Goal: Task Accomplishment & Management: Use online tool/utility

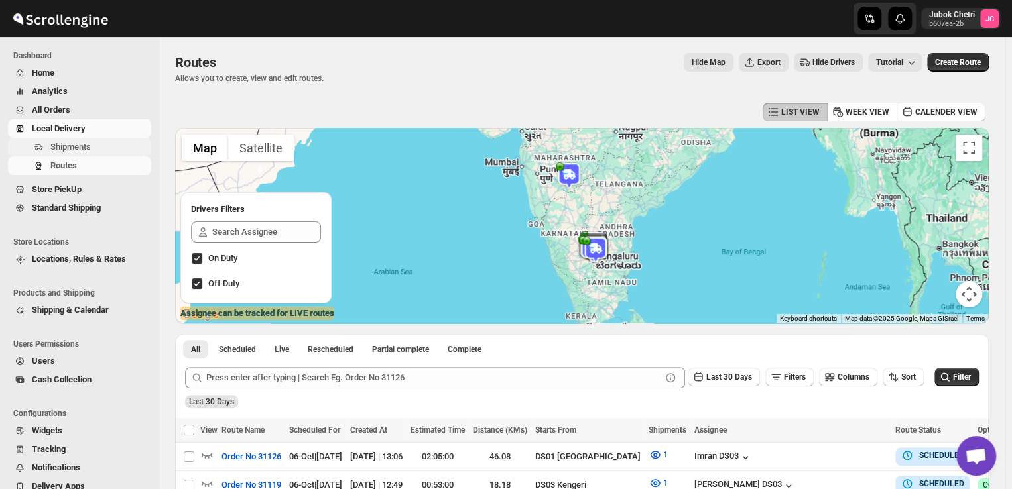
click at [79, 145] on span "Shipments" at bounding box center [70, 147] width 40 height 10
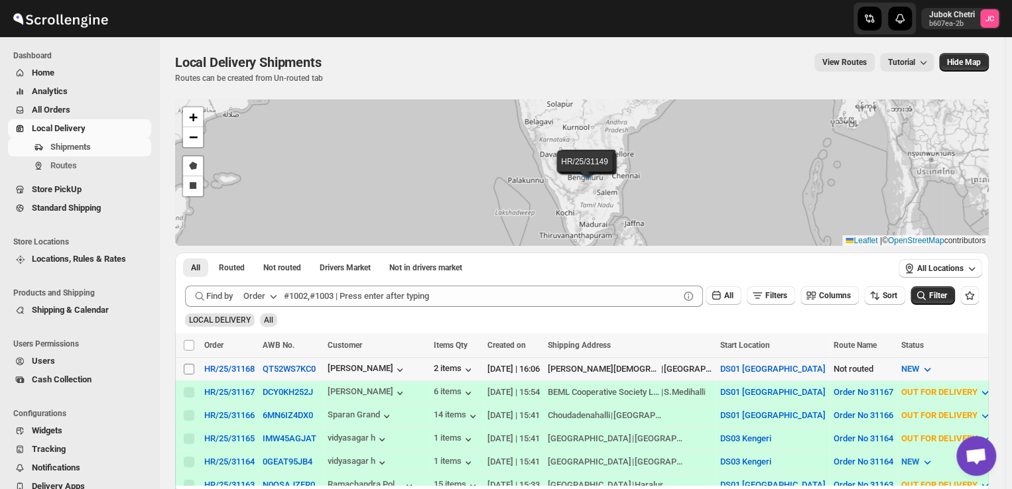
click at [188, 370] on input "Select shipment" at bounding box center [189, 369] width 11 height 11
checkbox input "true"
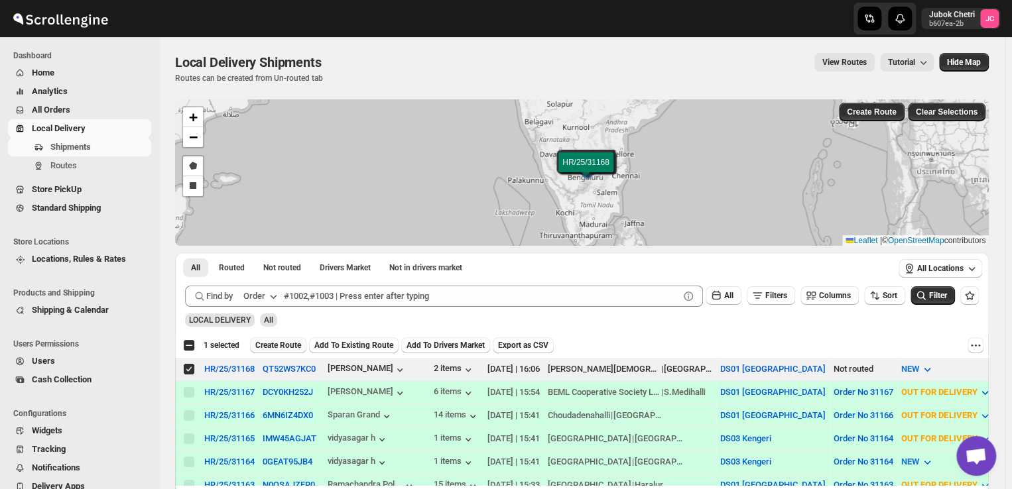
click at [281, 346] on span "Create Route" at bounding box center [278, 345] width 46 height 11
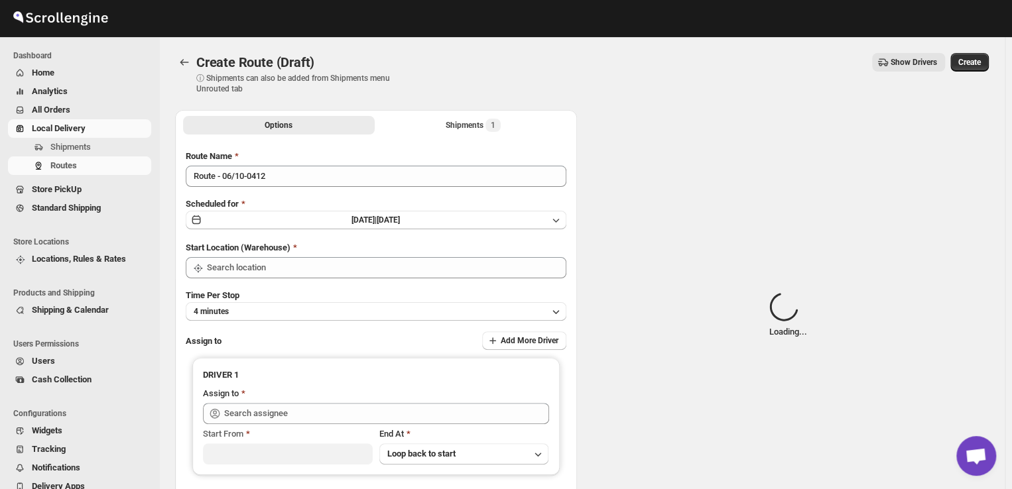
type input "DS01 [GEOGRAPHIC_DATA]"
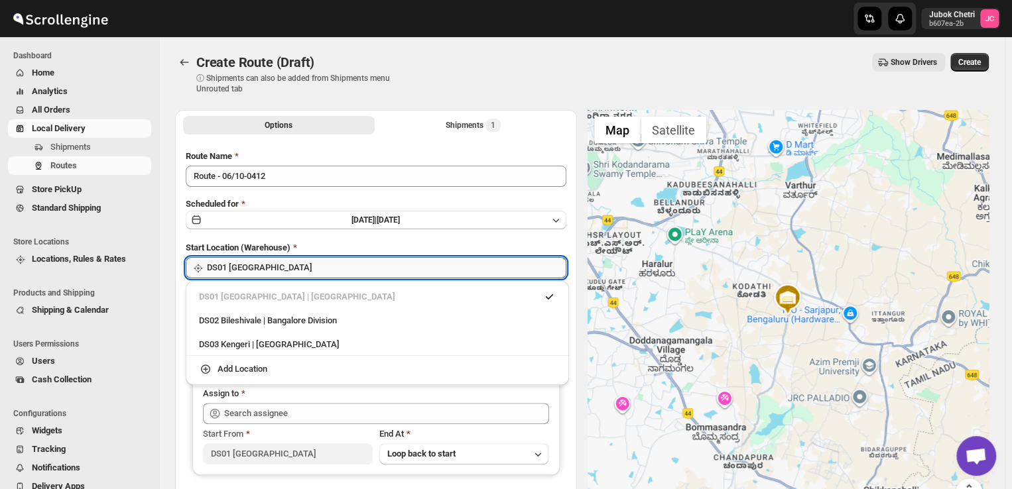
click at [302, 266] on input "DS01 [GEOGRAPHIC_DATA]" at bounding box center [386, 267] width 359 height 21
click at [266, 351] on div "DS03 Kengeri | Bengaluru" at bounding box center [377, 344] width 357 height 13
type input "DS03 Kengeri"
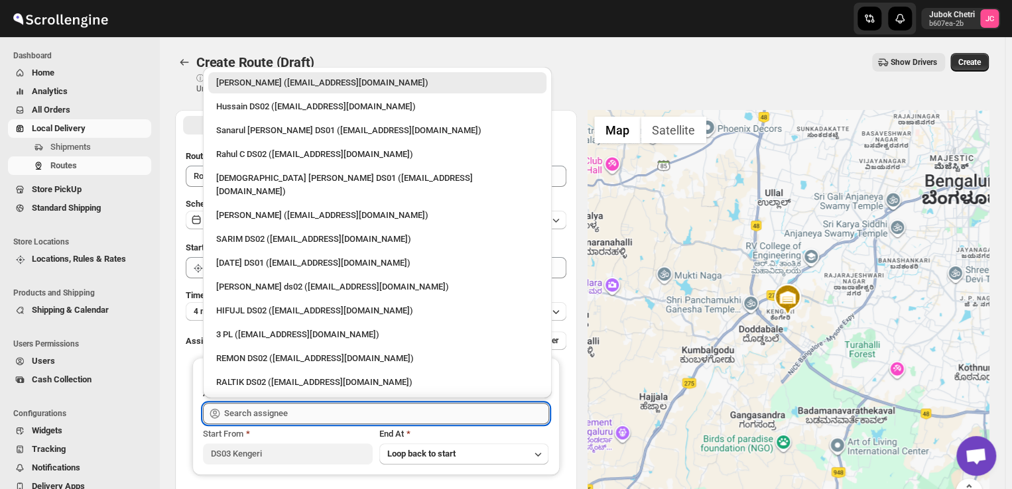
click at [275, 416] on input "text" at bounding box center [386, 413] width 325 height 21
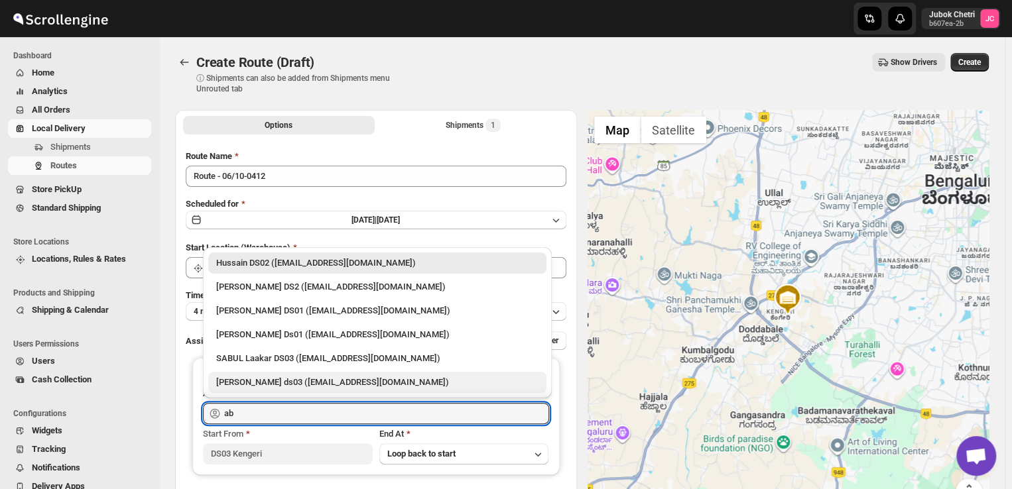
click at [268, 382] on div "Abdul Ahmed Laskar ds03 (dofesex377@dextrago.com)" at bounding box center [377, 382] width 322 height 13
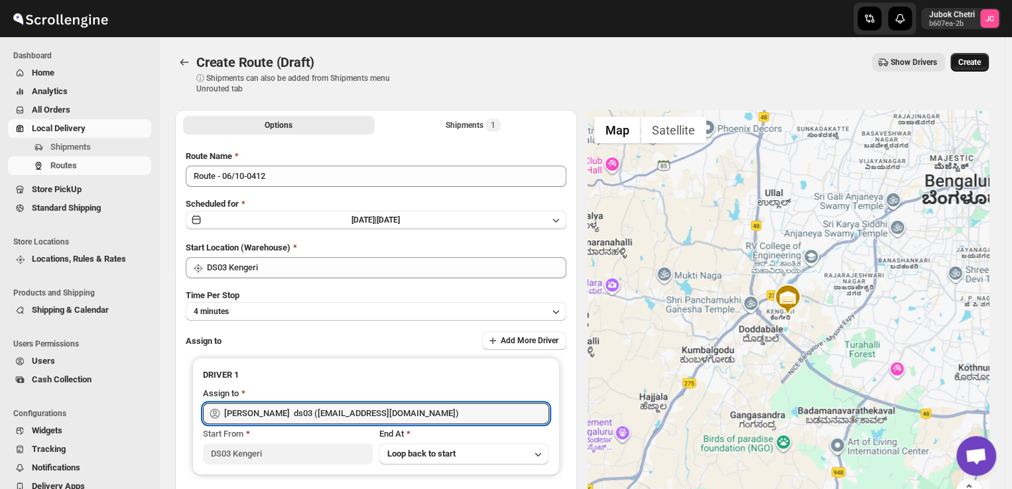
type input "Abdul Ahmed Laskar ds03 (dofesex377@dextrago.com)"
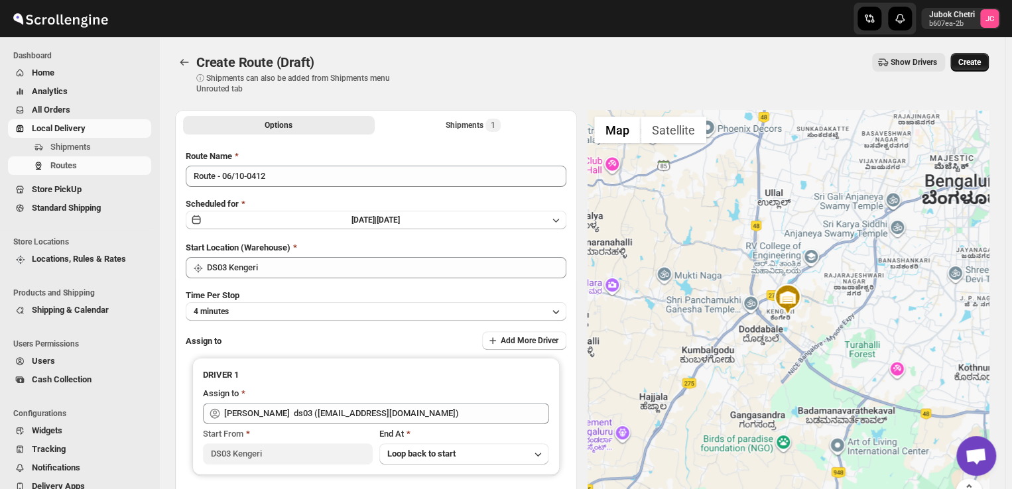
click at [978, 59] on span "Create" at bounding box center [969, 62] width 23 height 11
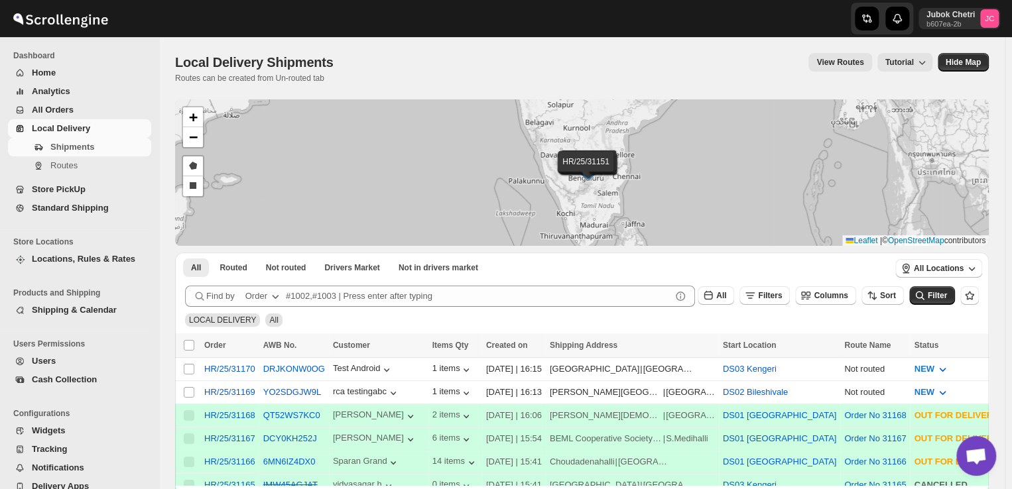
click at [80, 117] on button "All Orders" at bounding box center [79, 110] width 143 height 19
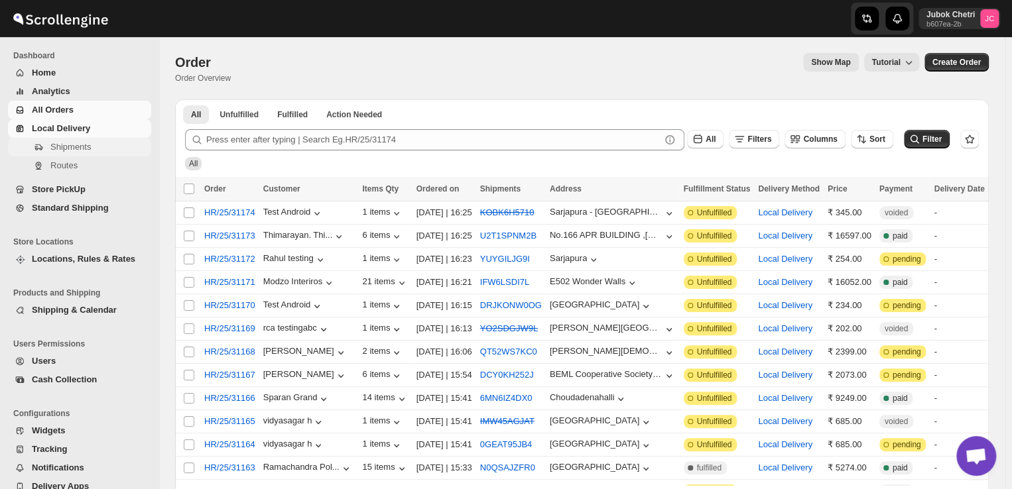
click at [89, 147] on span "Shipments" at bounding box center [70, 147] width 40 height 10
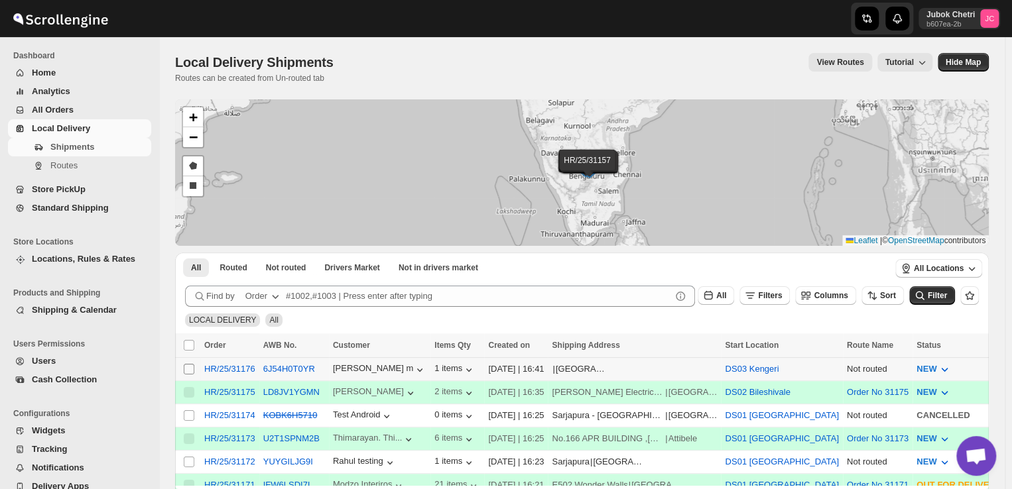
click at [184, 367] on input "Select shipment" at bounding box center [189, 369] width 11 height 11
checkbox input "true"
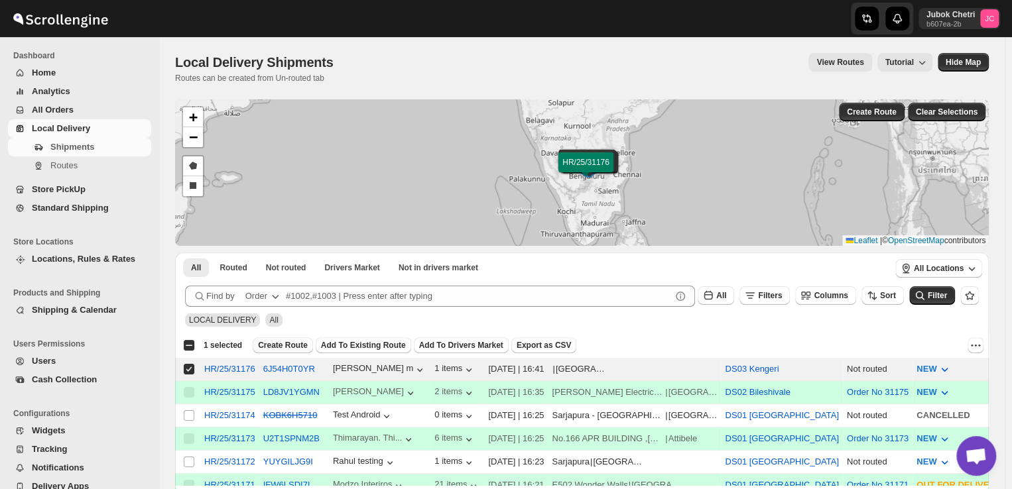
click at [275, 341] on span "Create Route" at bounding box center [283, 345] width 50 height 11
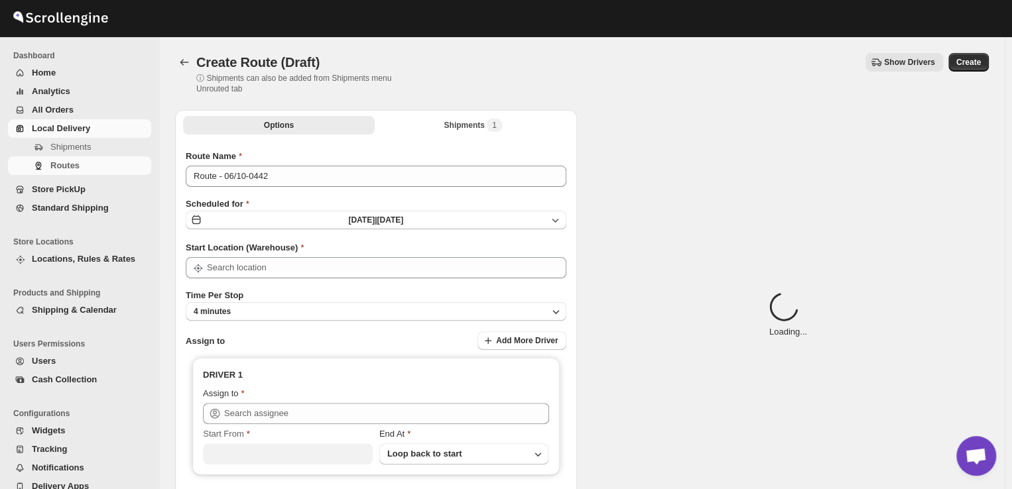
type input "DS03 Kengeri"
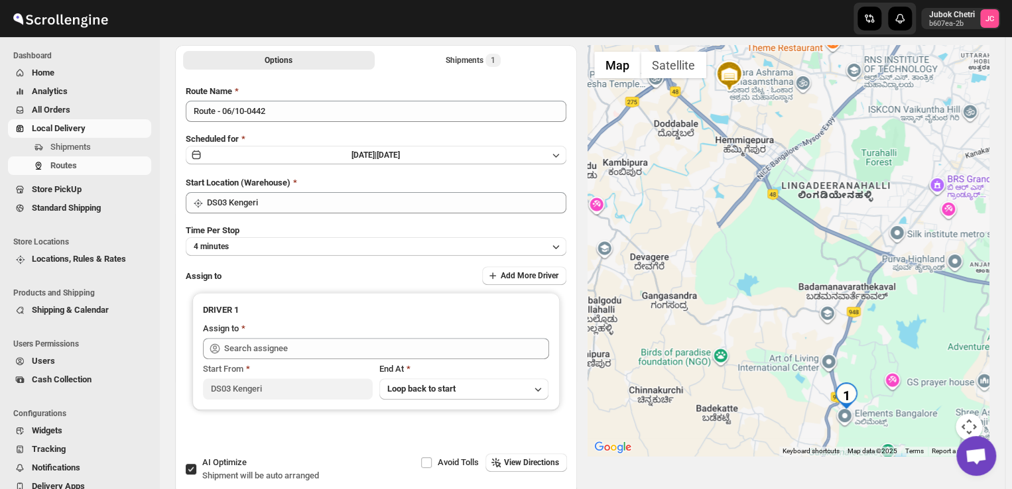
scroll to position [70, 0]
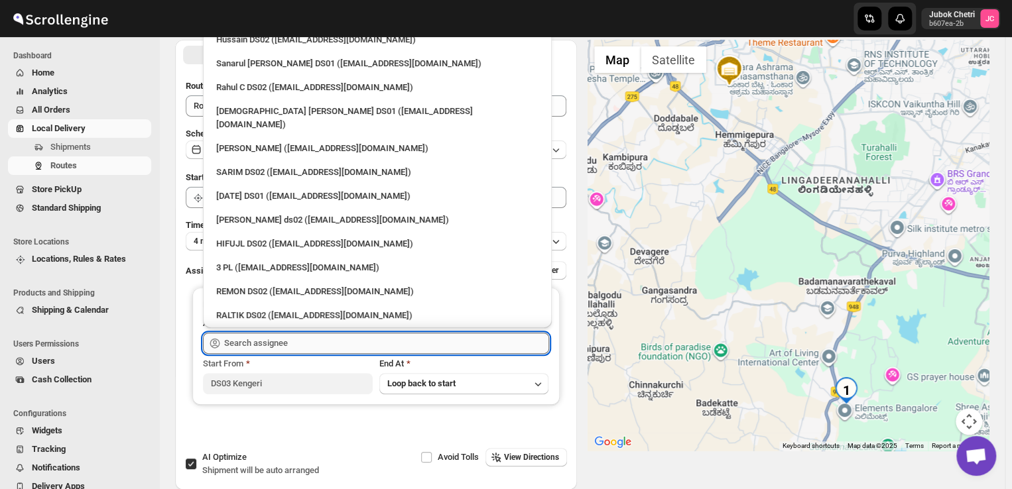
click at [305, 335] on input "text" at bounding box center [386, 343] width 325 height 21
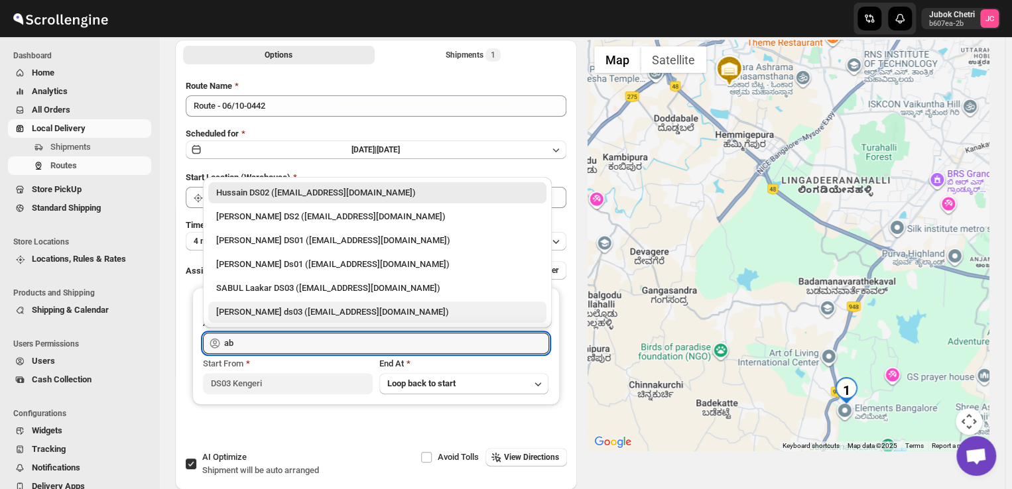
click at [314, 308] on div "Abdul Ahmed Laskar ds03 (dofesex377@dextrago.com)" at bounding box center [377, 312] width 322 height 13
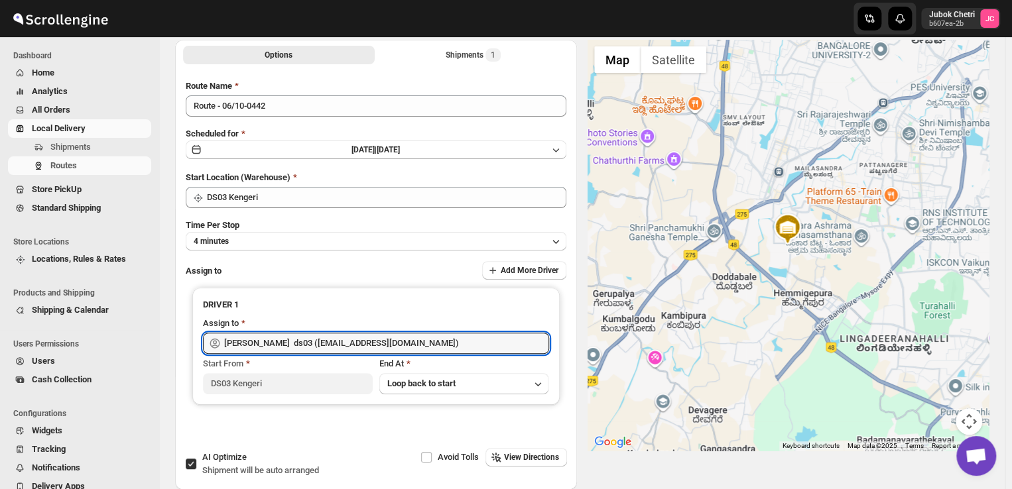
scroll to position [0, 0]
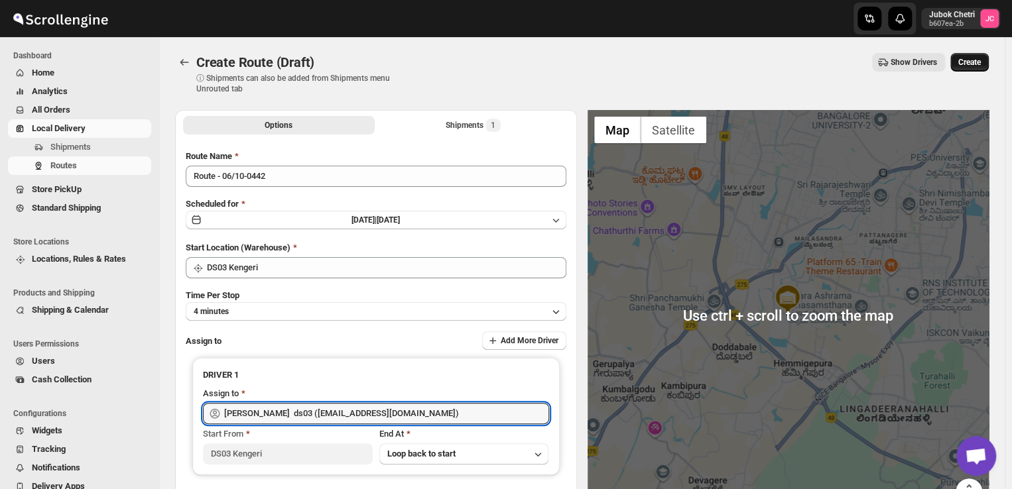
type input "Abdul Ahmed Laskar ds03 (dofesex377@dextrago.com)"
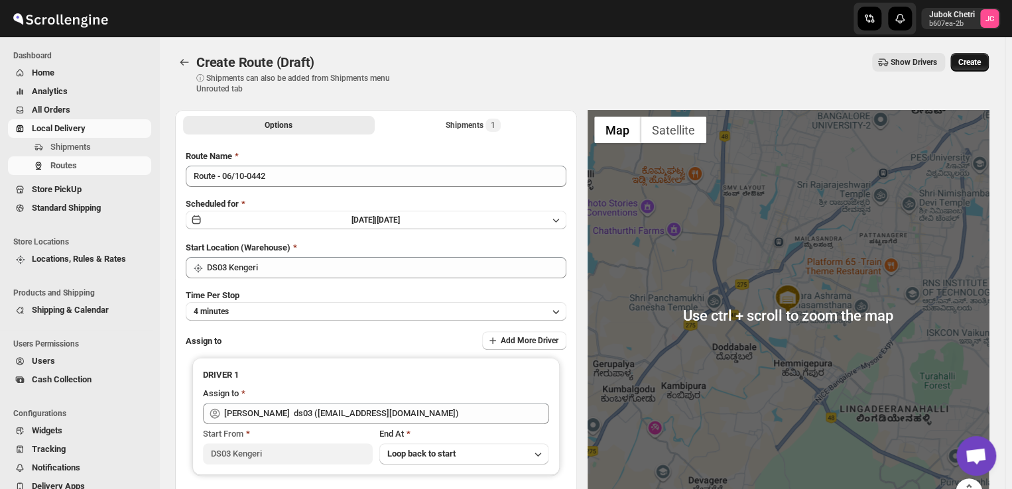
click at [979, 56] on button "Create" at bounding box center [969, 62] width 38 height 19
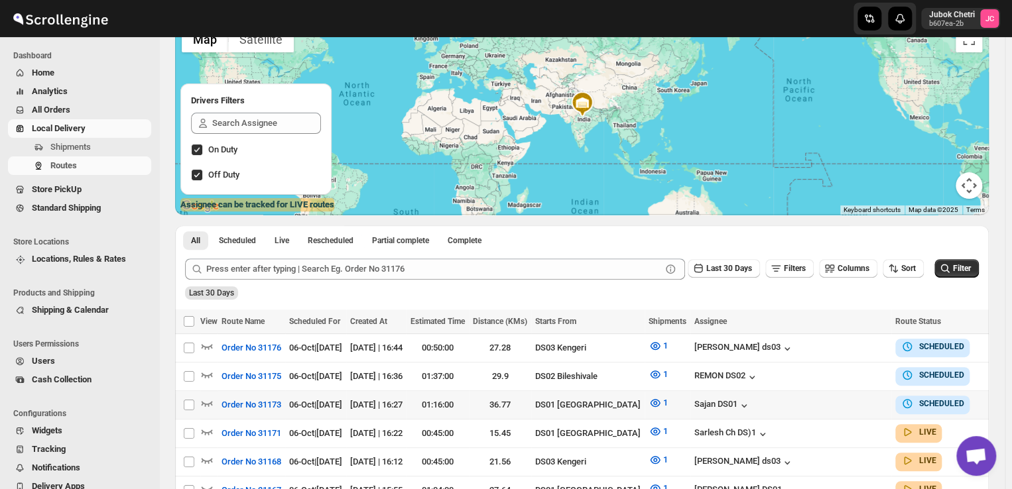
scroll to position [110, 0]
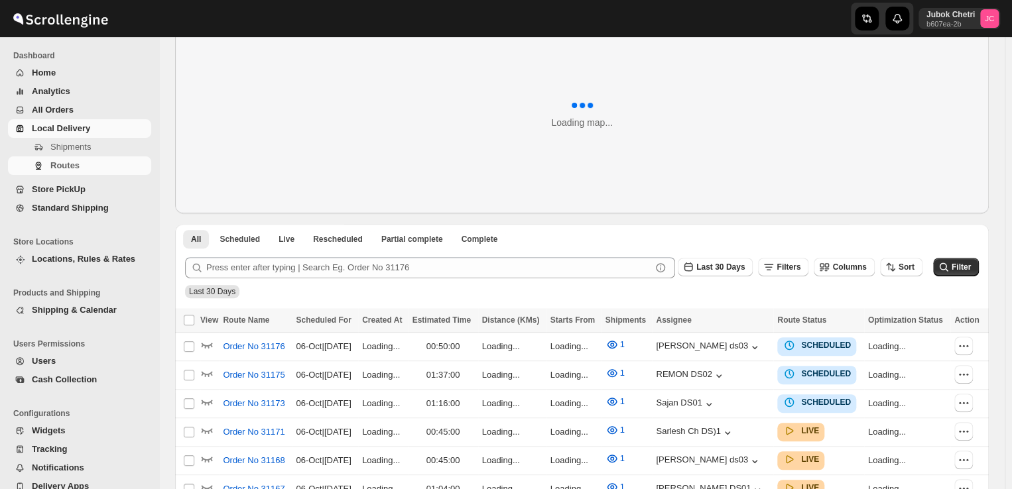
scroll to position [83, 0]
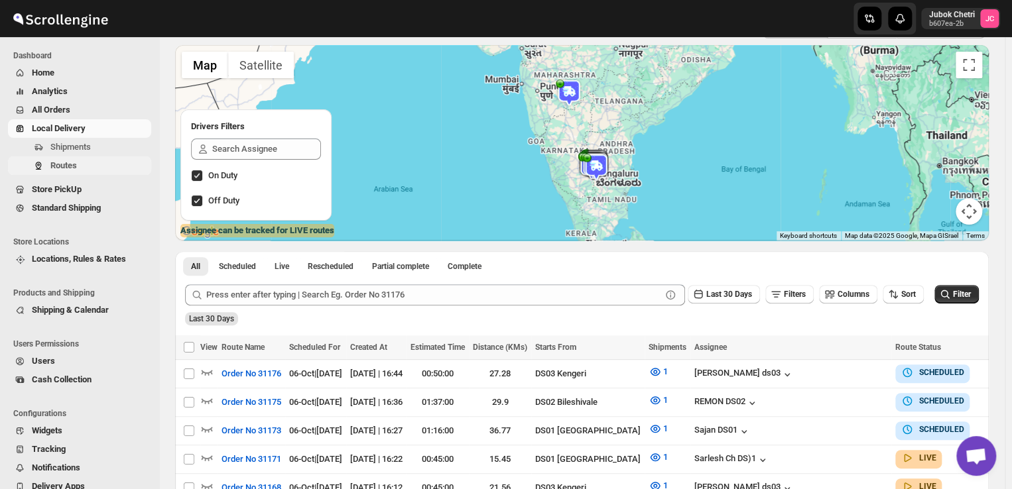
click at [74, 164] on span "Routes" at bounding box center [63, 165] width 27 height 10
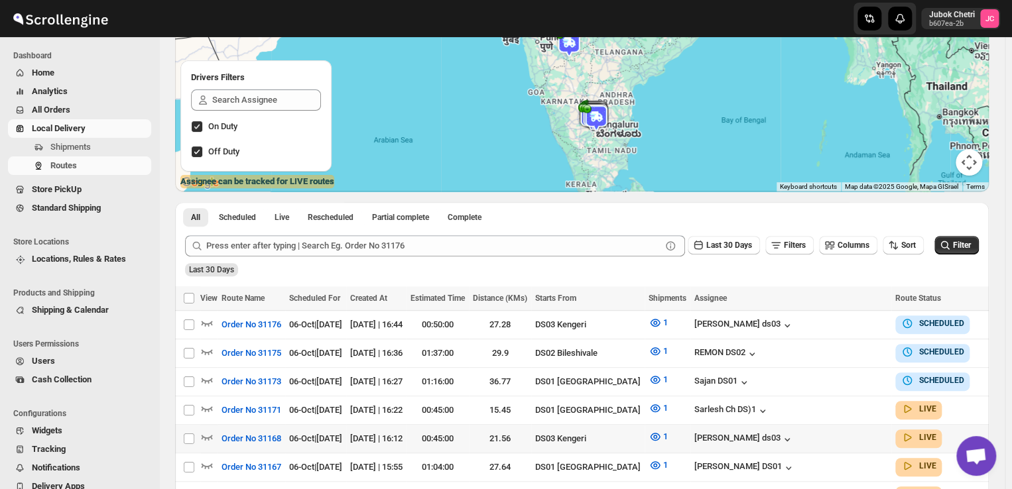
scroll to position [123, 0]
